Goal: Task Accomplishment & Management: Use online tool/utility

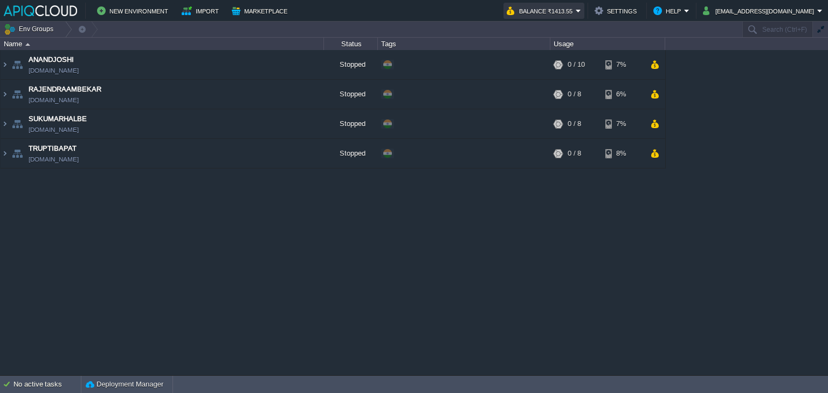
click at [569, 13] on button "Balance ₹1413.55" at bounding box center [541, 10] width 69 height 13
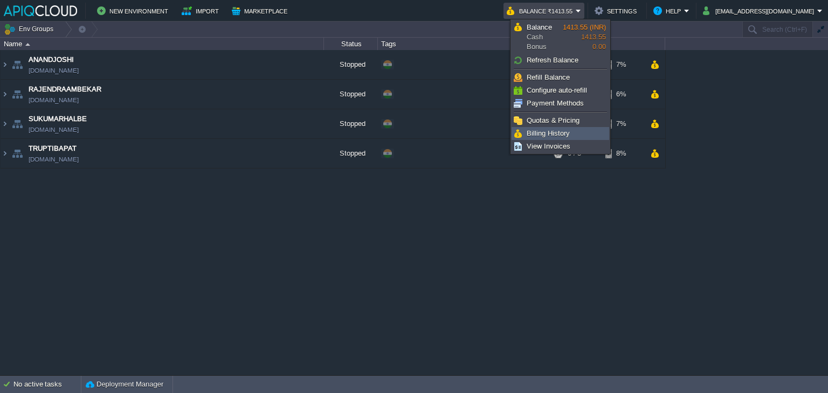
click at [551, 134] on span "Billing History" at bounding box center [547, 133] width 43 height 8
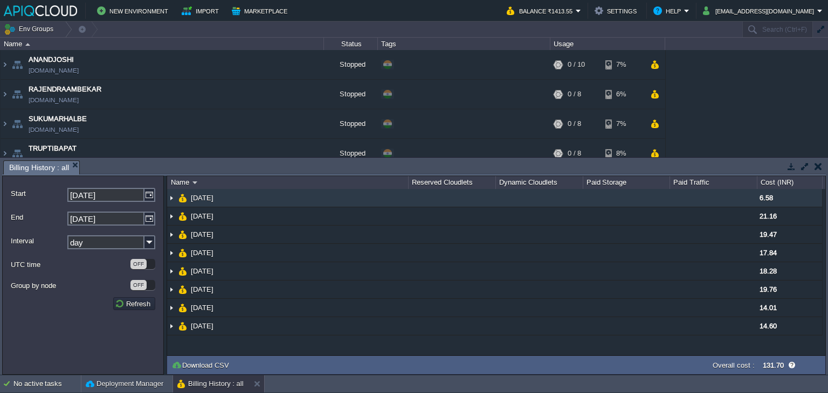
click at [172, 199] on img at bounding box center [171, 198] width 9 height 18
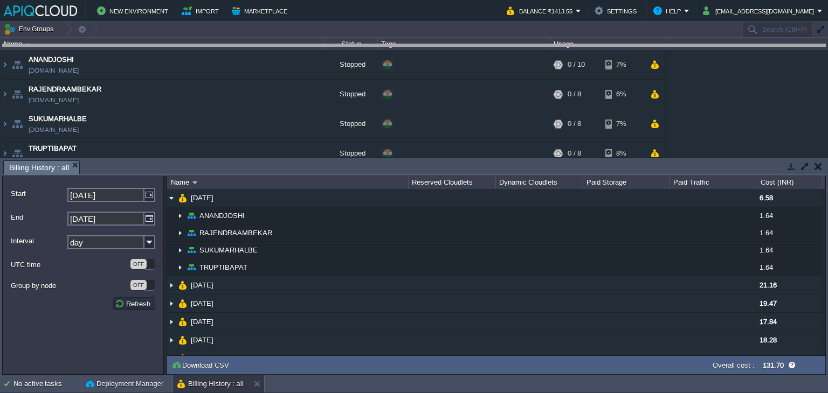
drag, startPoint x: 390, startPoint y: 164, endPoint x: 403, endPoint y: 48, distance: 117.2
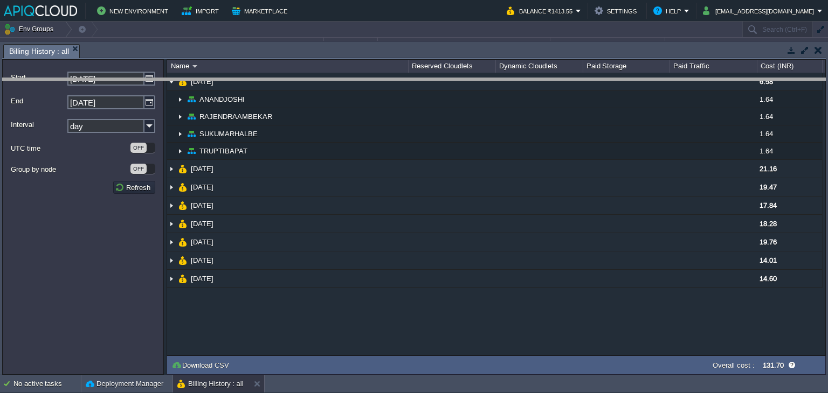
drag, startPoint x: 285, startPoint y: 47, endPoint x: 282, endPoint y: 81, distance: 34.1
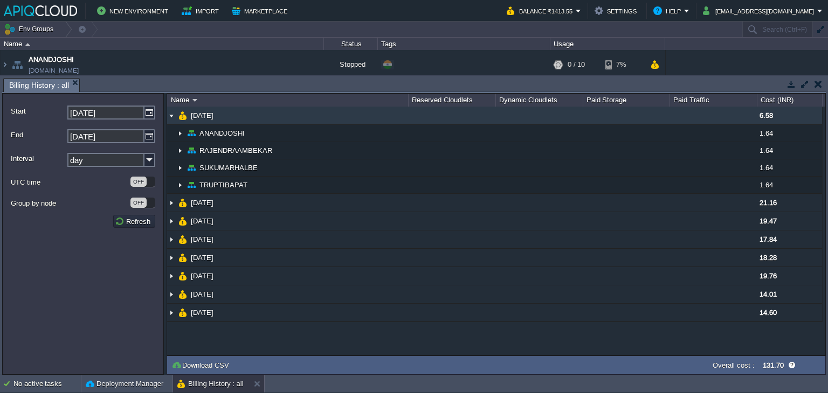
click at [168, 114] on img at bounding box center [171, 116] width 9 height 18
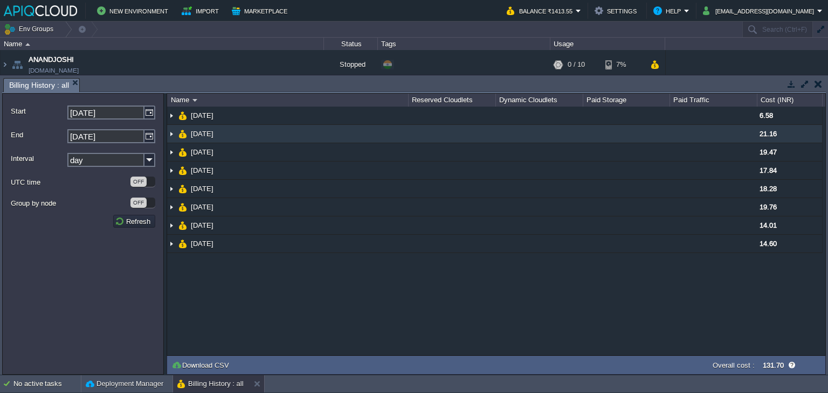
click at [170, 134] on img at bounding box center [171, 134] width 9 height 18
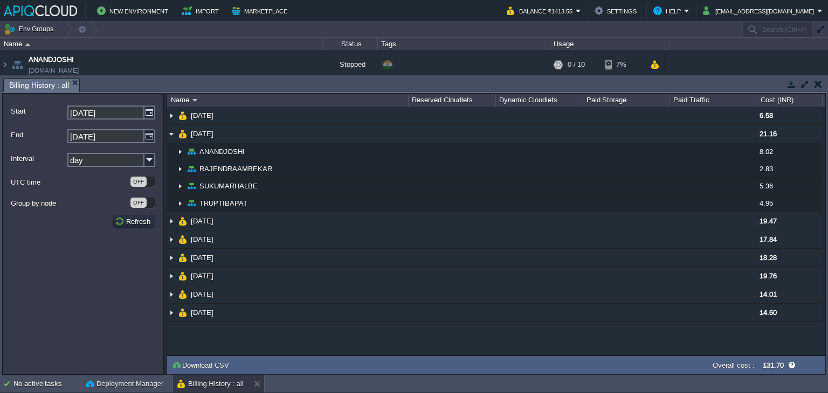
click at [823, 82] on td at bounding box center [817, 84] width 13 height 13
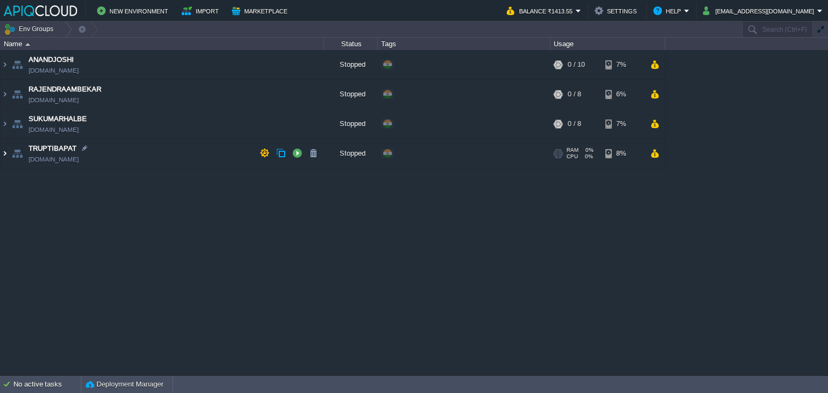
click at [3, 155] on img at bounding box center [5, 153] width 9 height 29
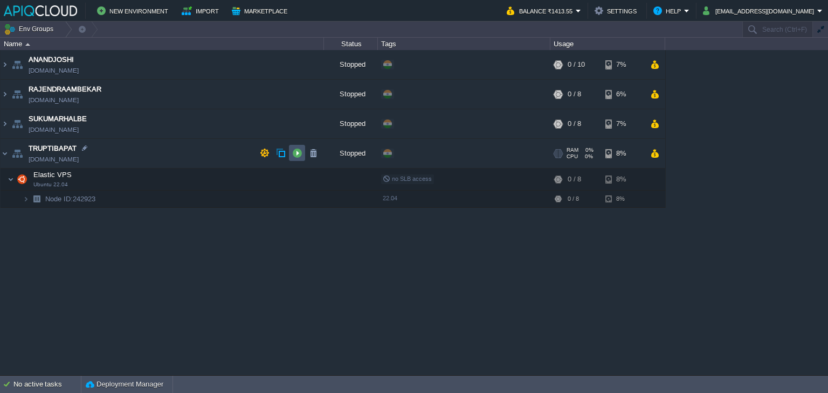
click at [296, 154] on button "button" at bounding box center [297, 153] width 10 height 10
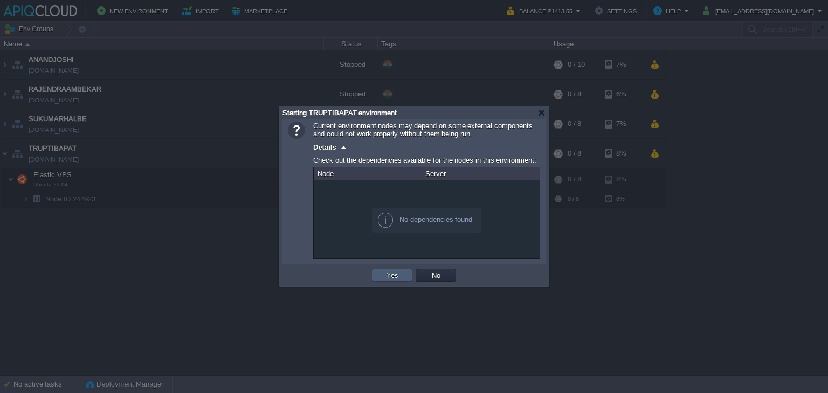
click at [382, 276] on td "Yes" at bounding box center [392, 275] width 40 height 13
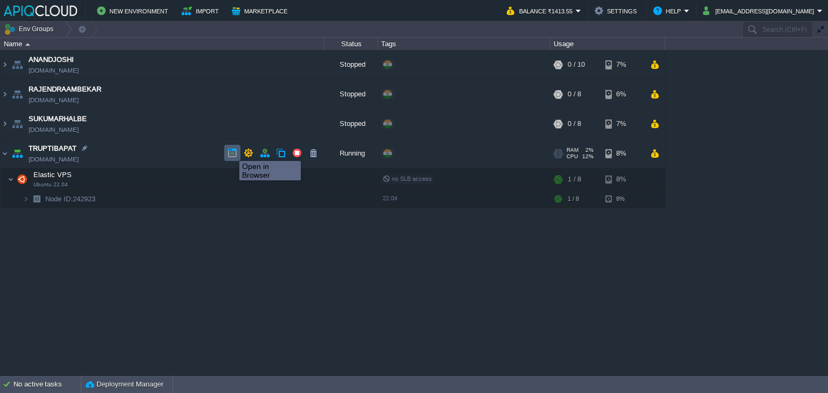
click at [231, 151] on button "button" at bounding box center [232, 153] width 10 height 10
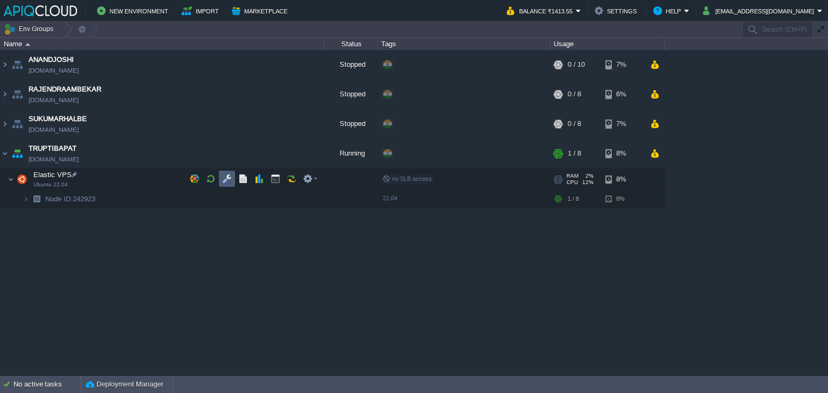
click at [228, 175] on button "button" at bounding box center [227, 179] width 10 height 10
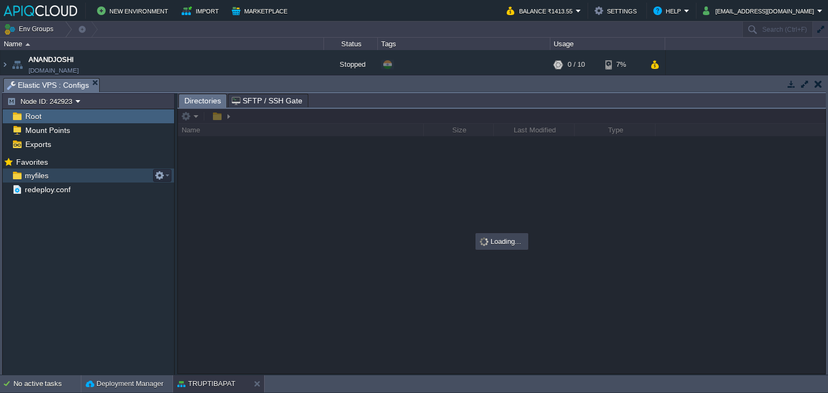
drag, startPoint x: 27, startPoint y: 171, endPoint x: 30, endPoint y: 178, distance: 8.0
click at [27, 171] on span "myfiles" at bounding box center [36, 176] width 27 height 10
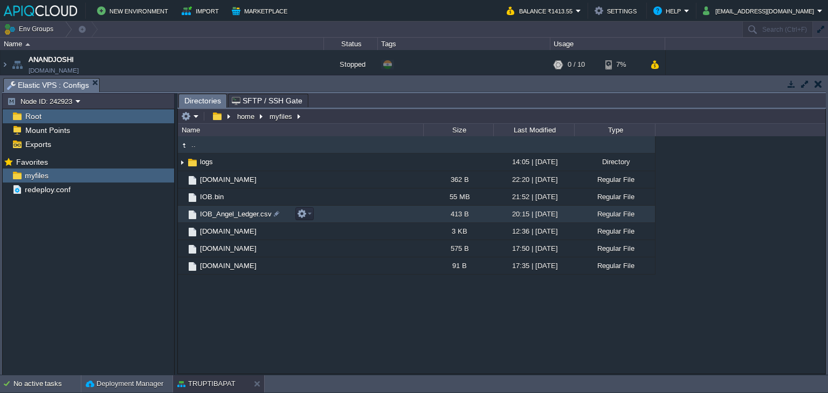
click at [237, 213] on span "IOB_Angel_Ledger.csv" at bounding box center [235, 214] width 75 height 9
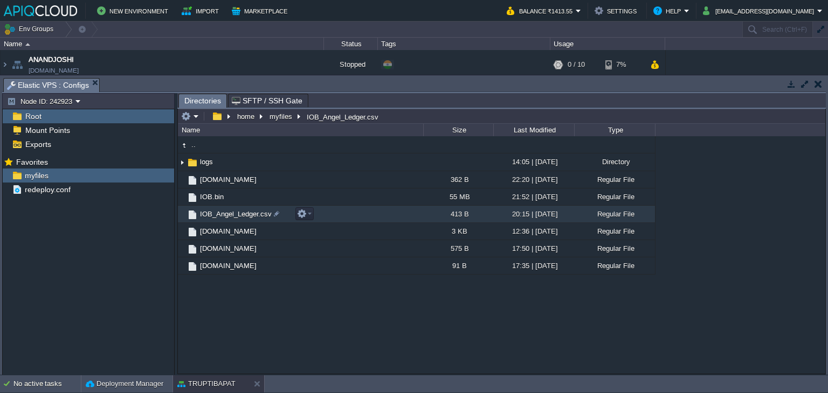
click at [237, 213] on span "IOB_Angel_Ledger.csv" at bounding box center [235, 214] width 75 height 9
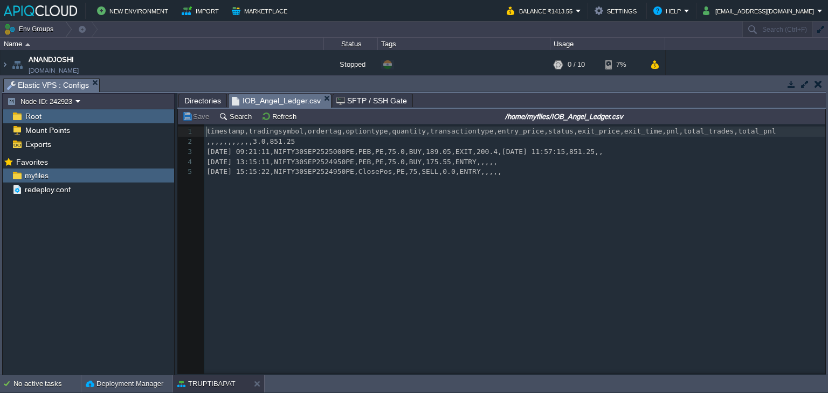
scroll to position [3, 0]
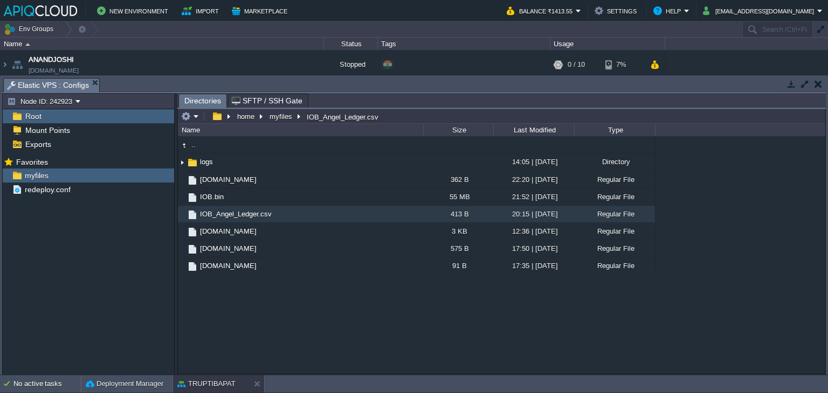
click at [820, 88] on button "button" at bounding box center [818, 84] width 8 height 10
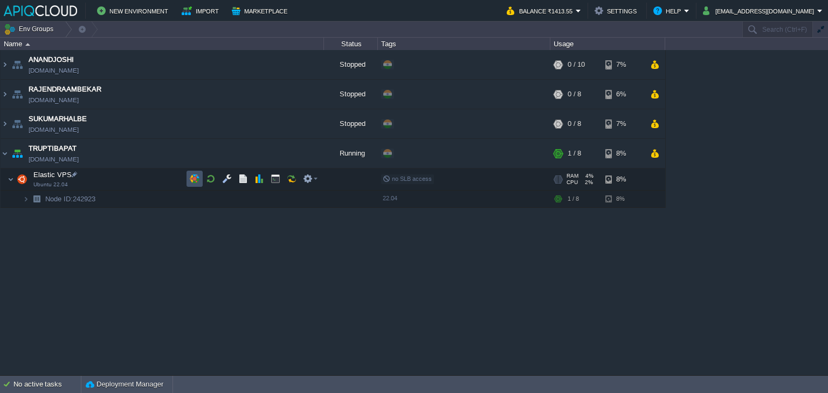
click at [195, 178] on button "button" at bounding box center [195, 179] width 10 height 10
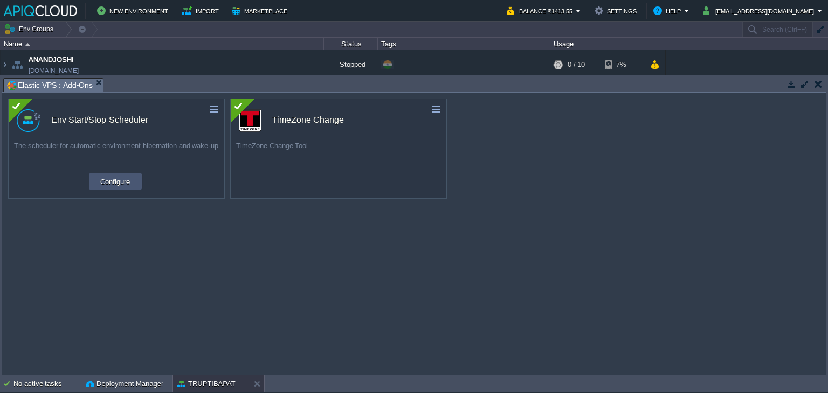
click at [119, 182] on button "Configure" at bounding box center [115, 181] width 36 height 13
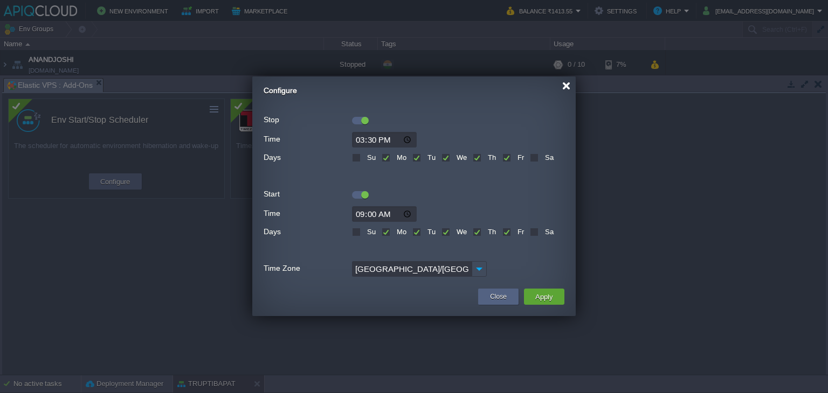
click at [569, 85] on div at bounding box center [566, 86] width 8 height 8
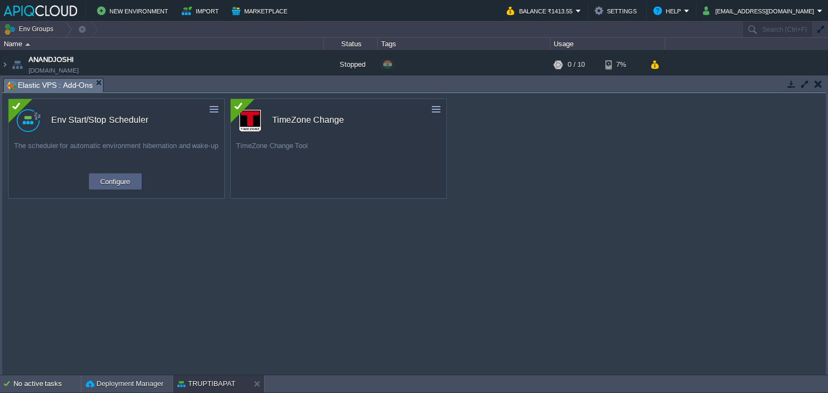
click at [820, 80] on button "button" at bounding box center [818, 84] width 8 height 10
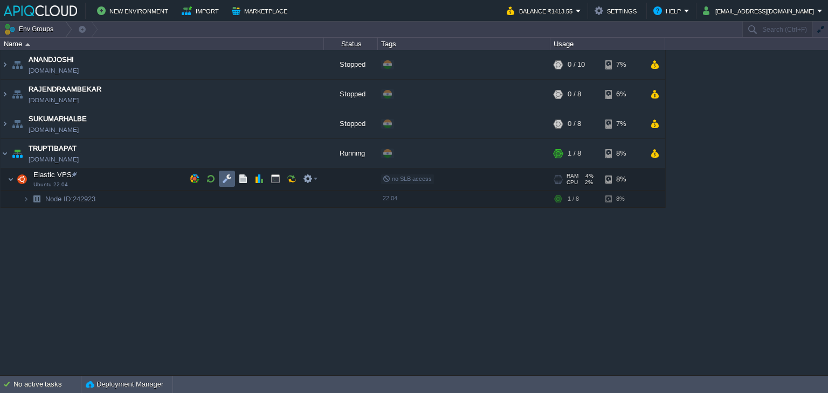
click at [228, 172] on td at bounding box center [227, 179] width 16 height 16
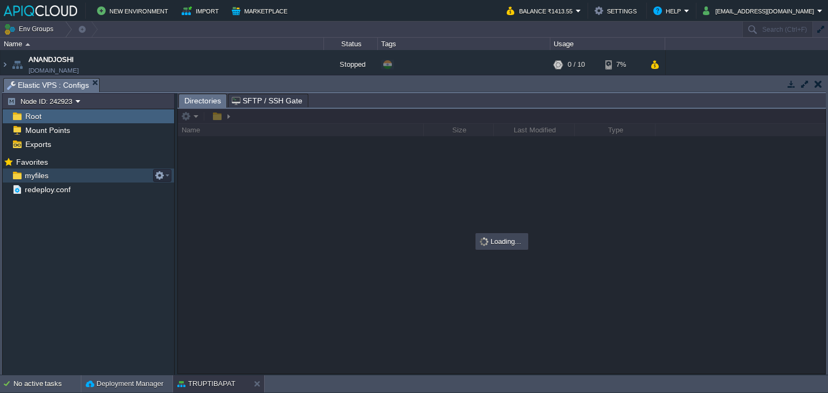
click at [33, 180] on span "myfiles" at bounding box center [36, 176] width 27 height 10
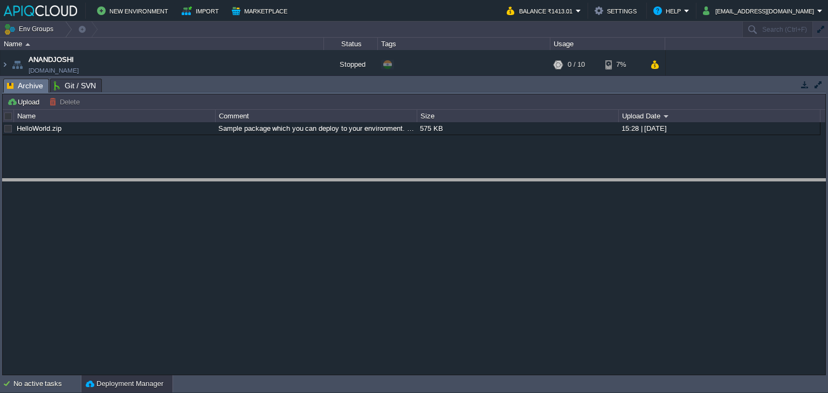
drag, startPoint x: 449, startPoint y: 82, endPoint x: 448, endPoint y: 238, distance: 155.2
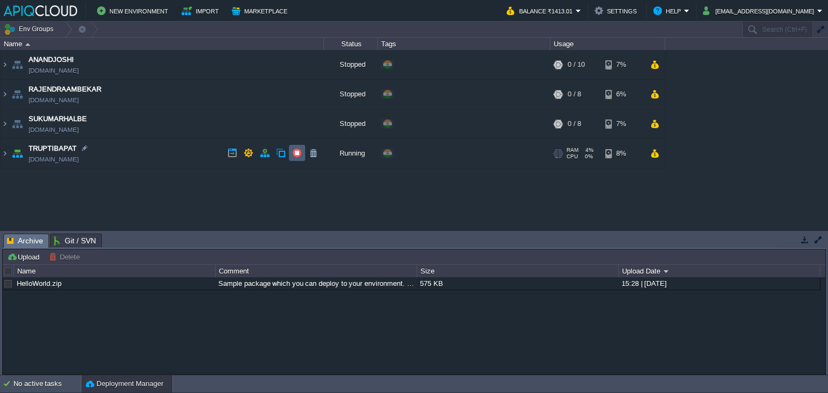
click at [301, 155] on button "button" at bounding box center [297, 153] width 10 height 10
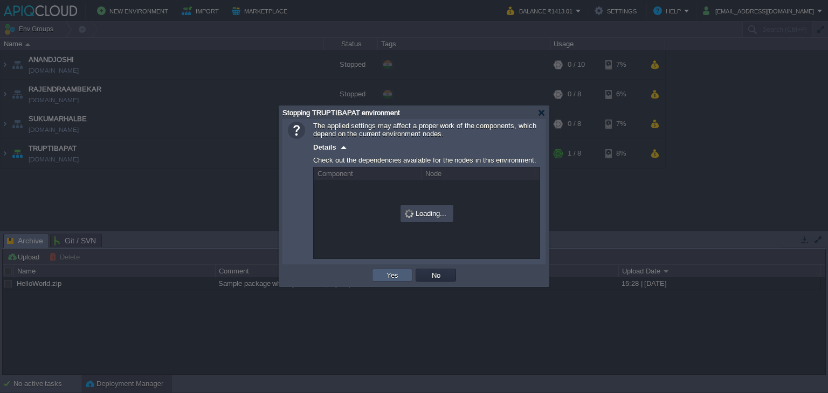
click at [393, 276] on button "Yes" at bounding box center [392, 276] width 18 height 10
